Goal: Information Seeking & Learning: Learn about a topic

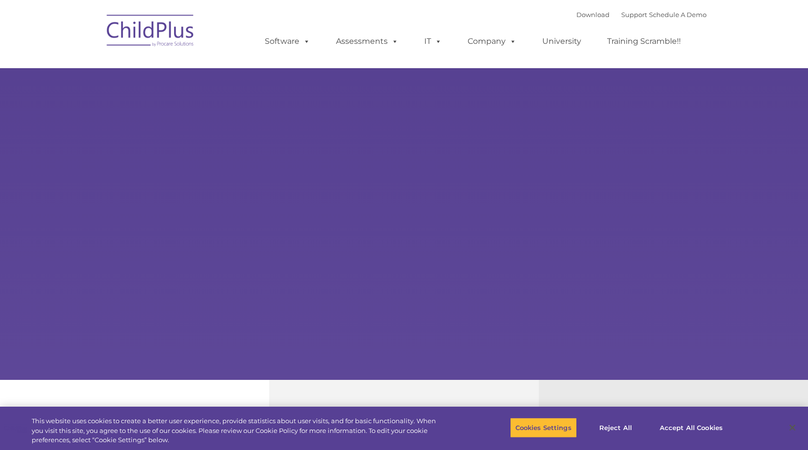
select select "MEDIUM"
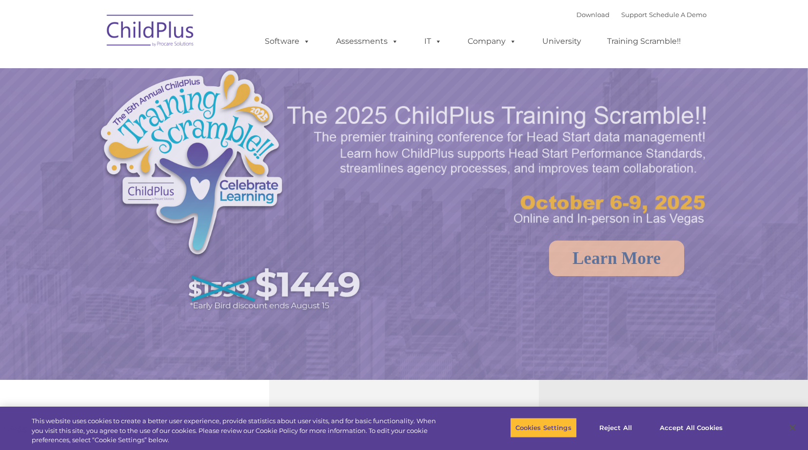
select select "MEDIUM"
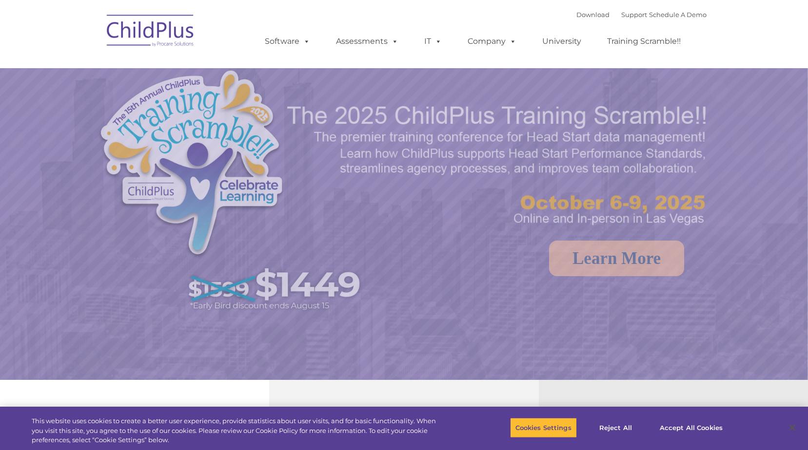
select select "MEDIUM"
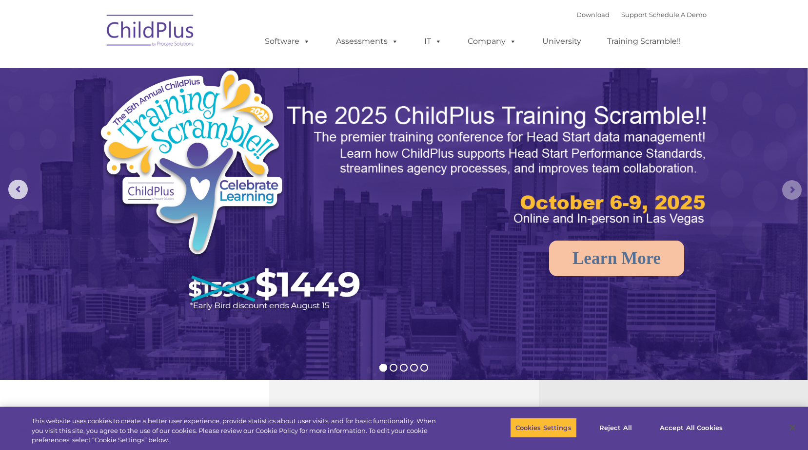
click at [785, 188] on rs-arrow at bounding box center [792, 190] width 20 height 20
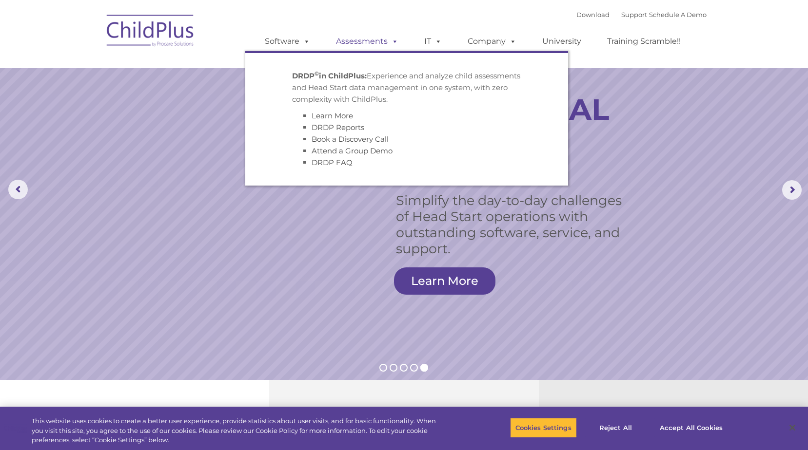
click at [380, 38] on link "Assessments" at bounding box center [367, 42] width 82 height 20
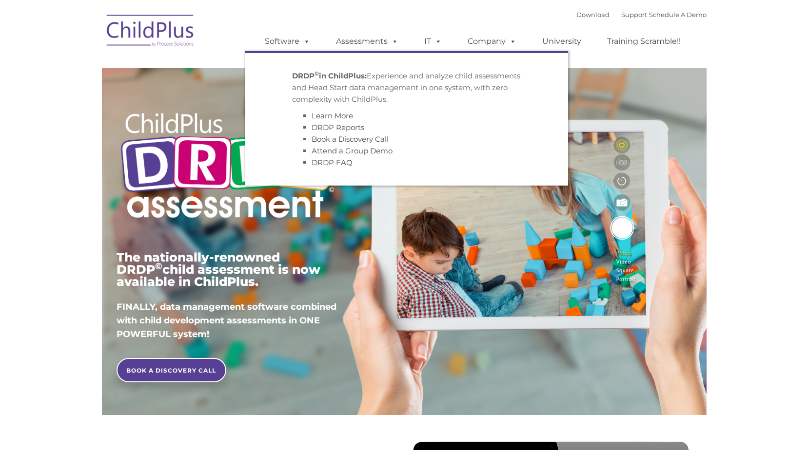
type input ""
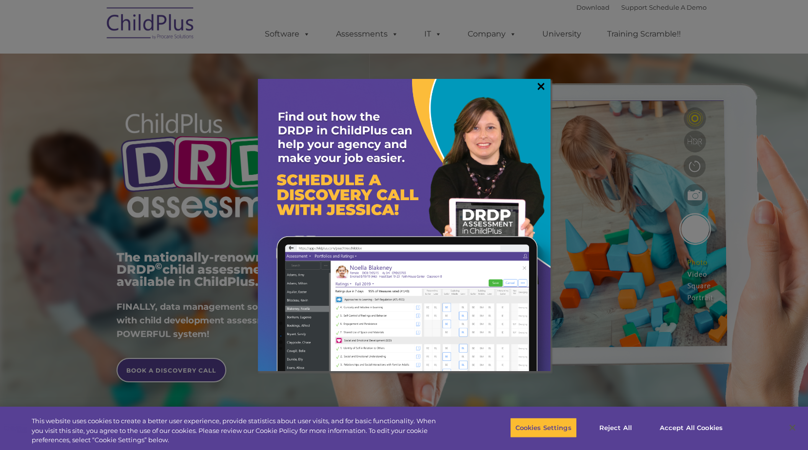
click at [542, 84] on link "×" at bounding box center [540, 86] width 11 height 10
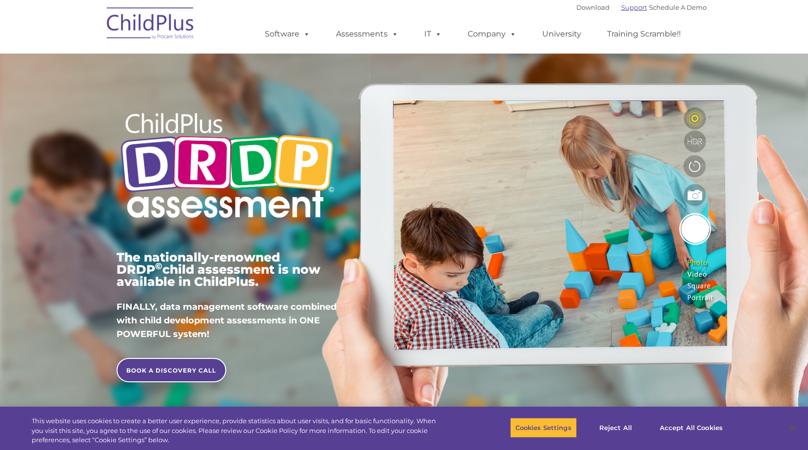
click at [621, 6] on link "Support" at bounding box center [634, 7] width 26 height 8
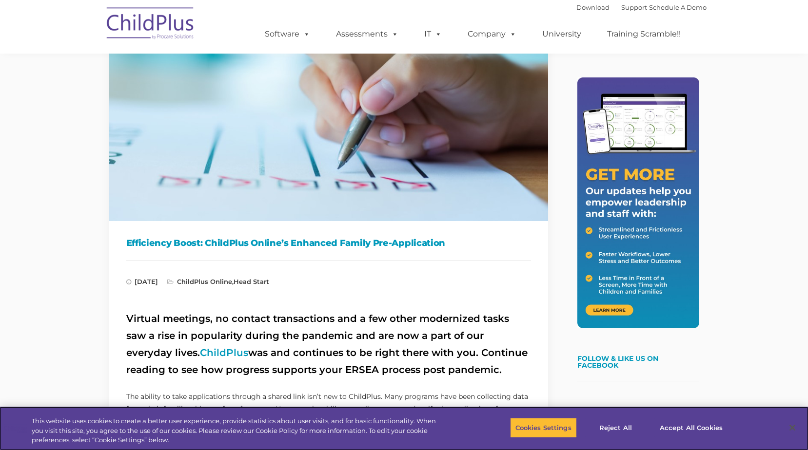
scroll to position [99, 0]
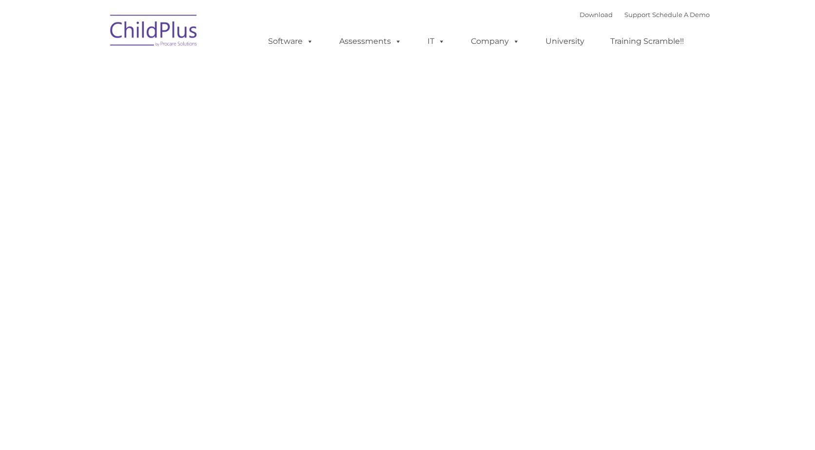
type input ""
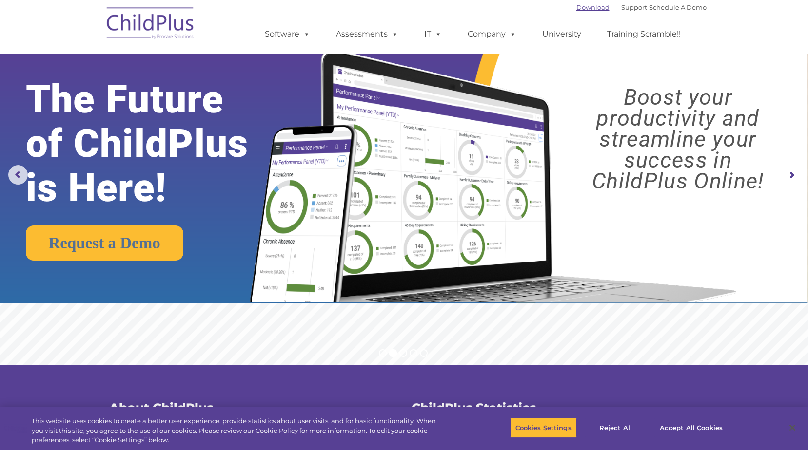
click at [576, 5] on link "Download" at bounding box center [592, 7] width 33 height 8
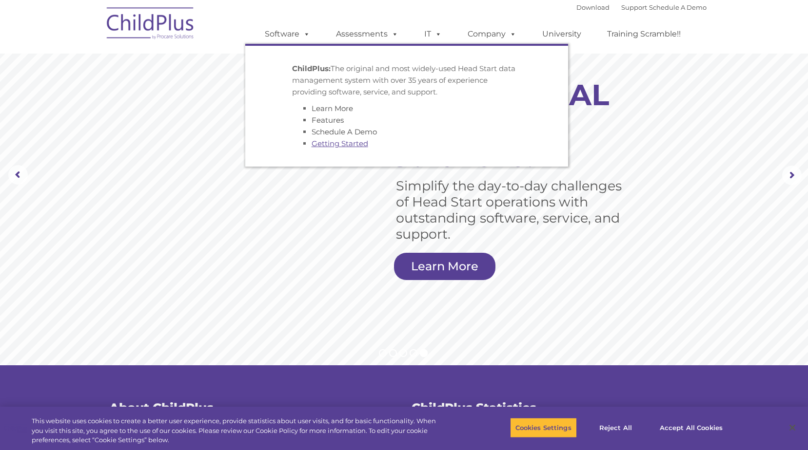
click at [331, 145] on link "Getting Started" at bounding box center [340, 143] width 57 height 9
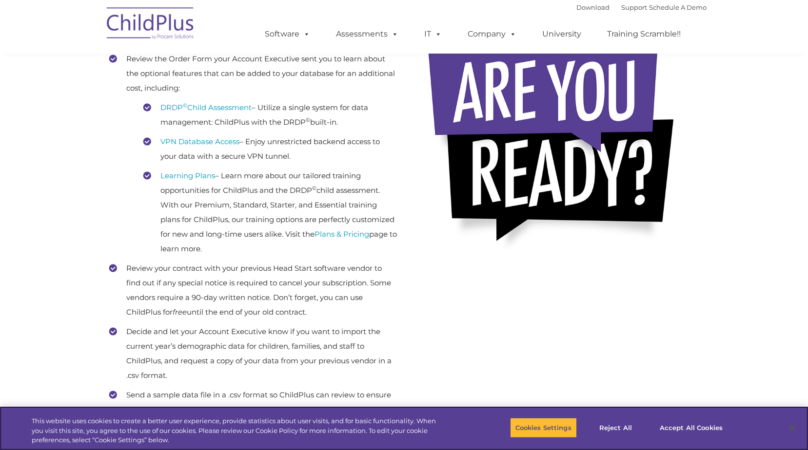
scroll to position [248, 0]
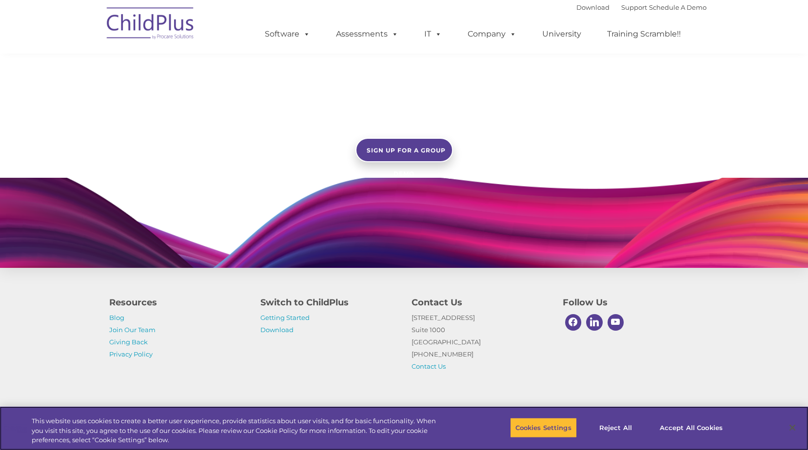
scroll to position [841, 0]
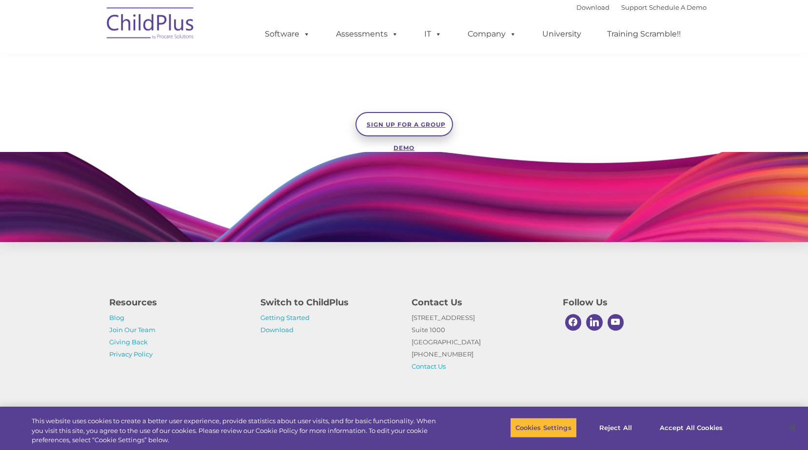
click at [399, 128] on span "SIGN UP FOR A GROUP DEMO" at bounding box center [406, 136] width 79 height 31
